Goal: Check status: Check status

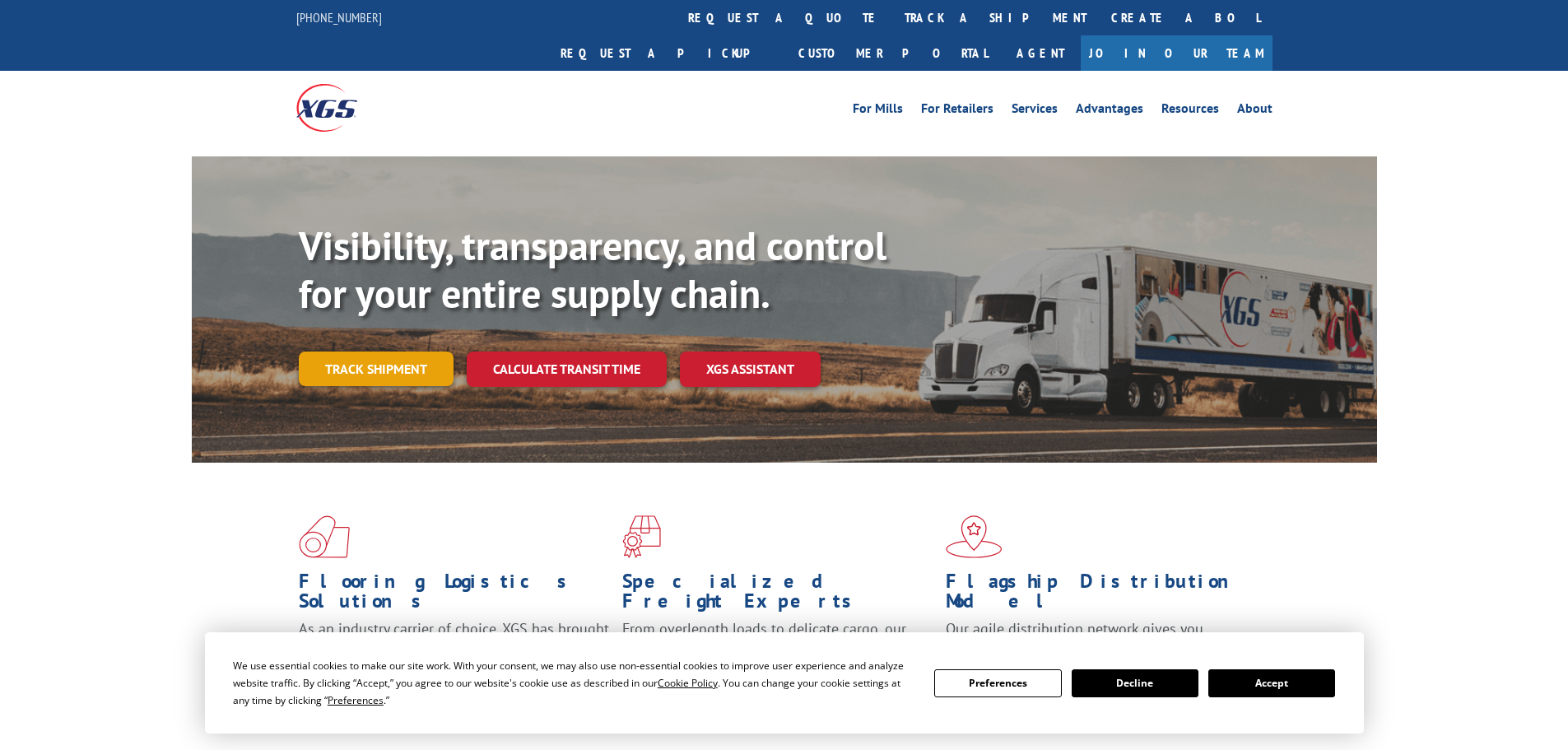
click at [370, 352] on link "Track shipment" at bounding box center [376, 369] width 155 height 34
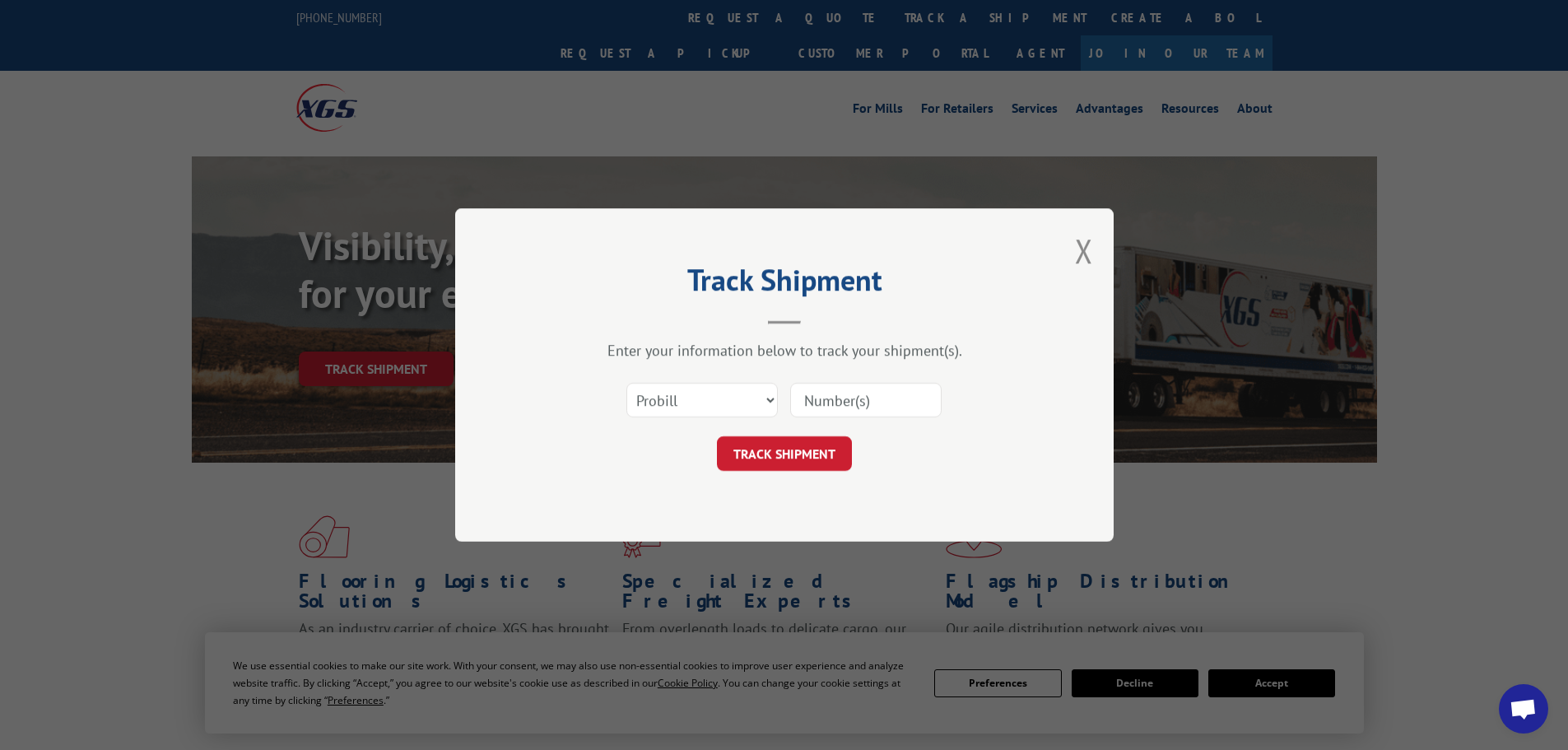
click at [865, 406] on input at bounding box center [866, 399] width 152 height 34
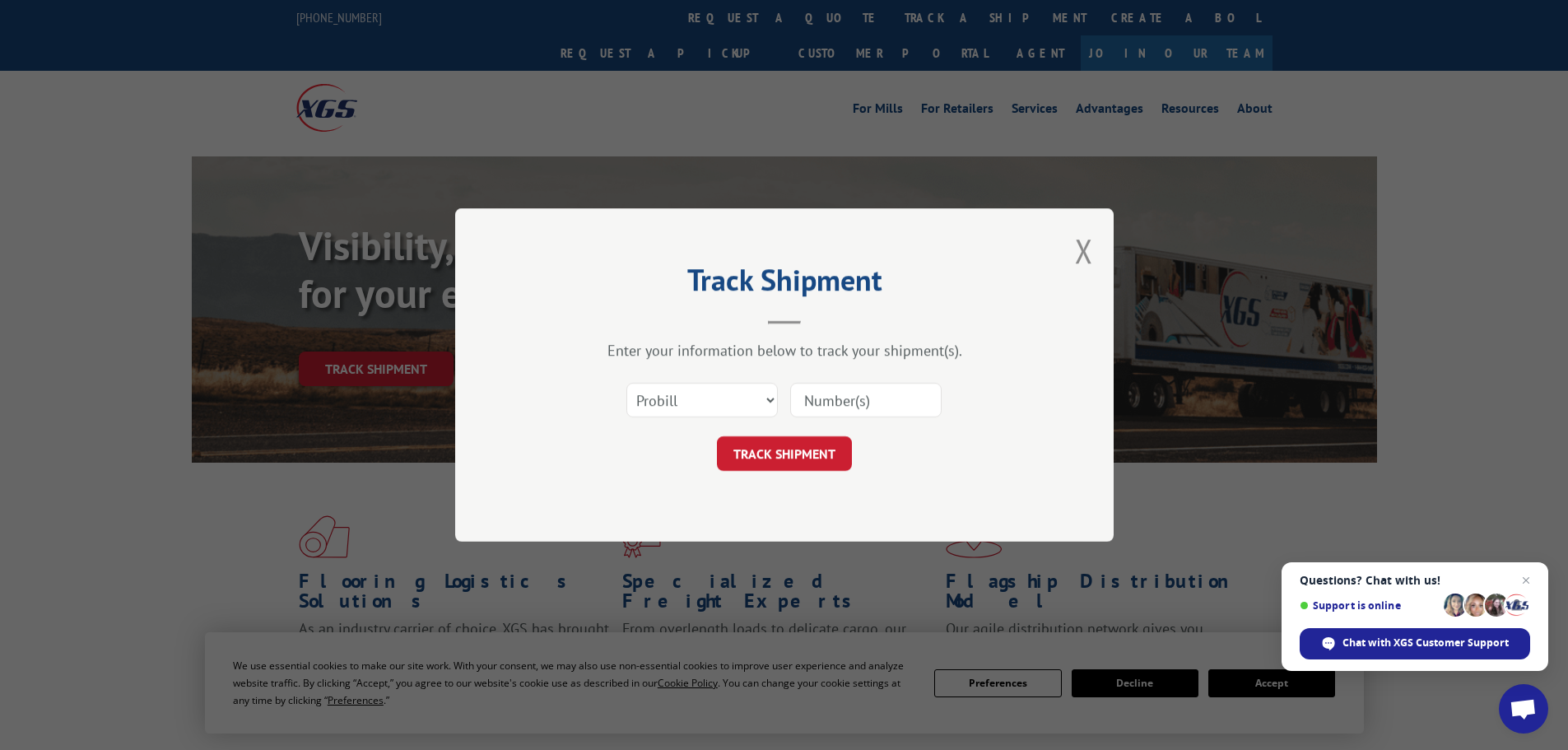
paste input "17695109"
type input "17695109"
click at [797, 448] on button "TRACK SHIPMENT" at bounding box center [784, 453] width 135 height 34
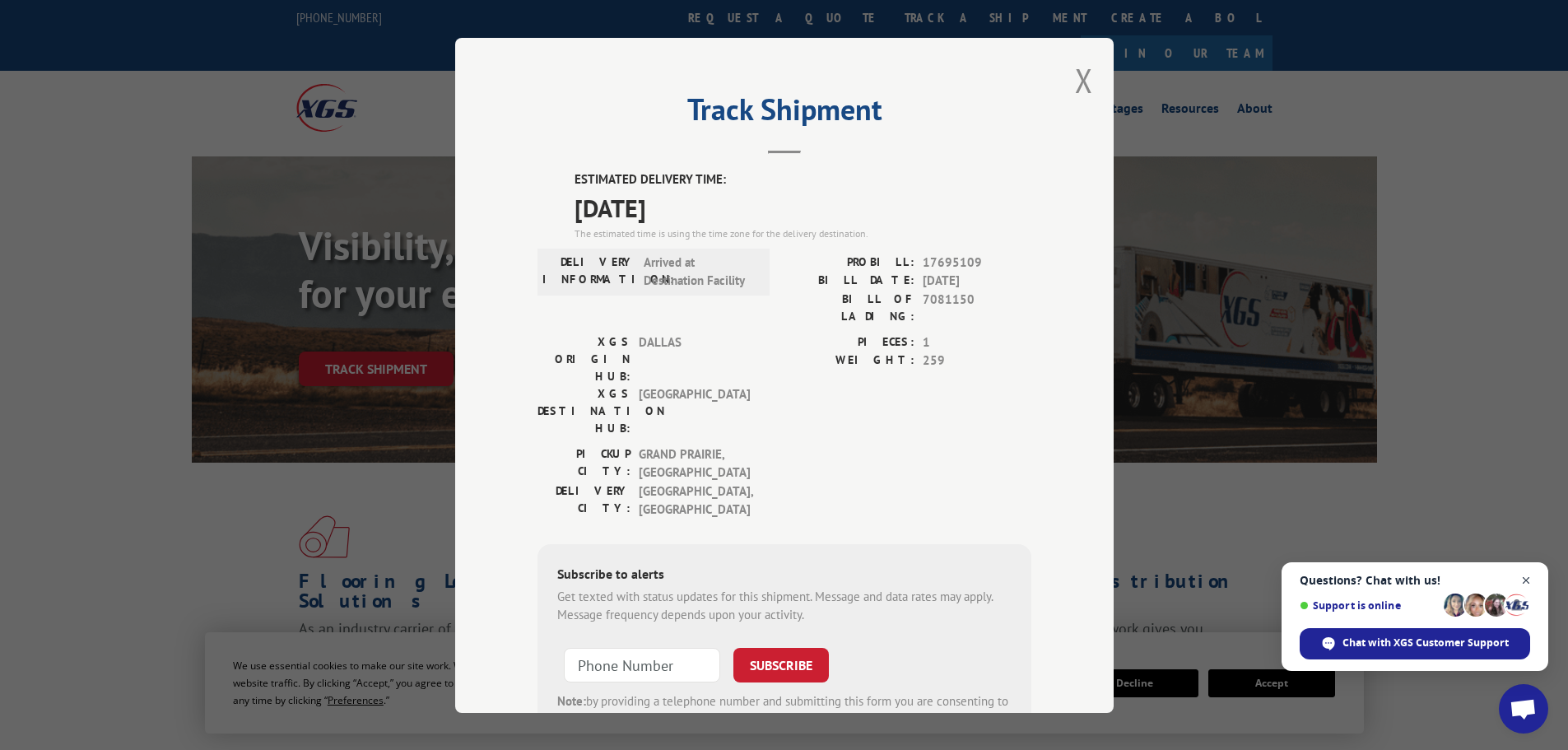
click at [1526, 574] on span "Close chat" at bounding box center [1526, 581] width 20 height 20
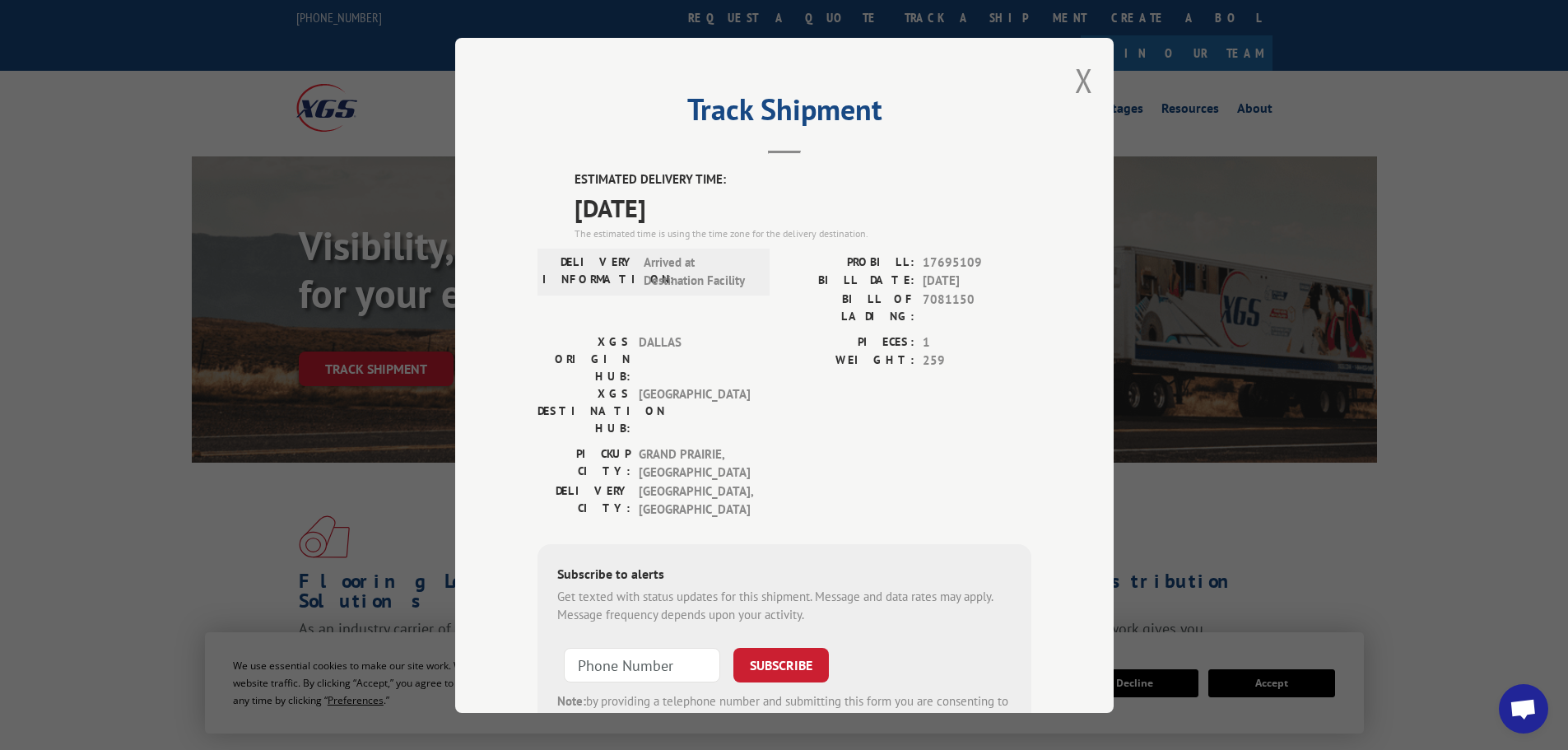
drag, startPoint x: 566, startPoint y: 172, endPoint x: 724, endPoint y: 196, distance: 159.8
click at [724, 196] on div "ESTIMATED DELIVERY TIME: [DATE] The estimated time is using the time zone for t…" at bounding box center [784, 469] width 494 height 596
copy div "ESTIMATED DELIVERY TIME: [DATE]"
